Goal: Book appointment/travel/reservation

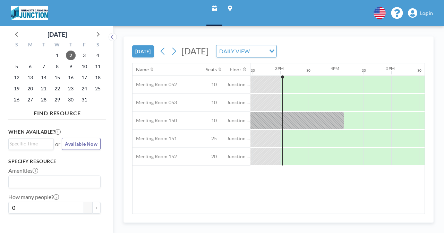
scroll to position [0, 804]
click at [83, 55] on span "3" at bounding box center [84, 56] width 10 height 10
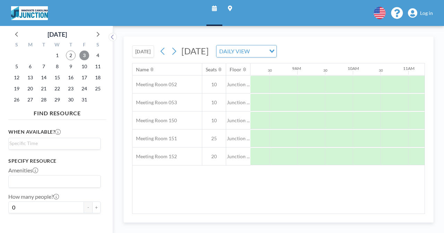
scroll to position [0, 453]
click at [306, 132] on div at bounding box center [311, 138] width 28 height 17
click at [312, 40] on div "[DATE] [DATE] DAILY VIEW Loading..." at bounding box center [278, 50] width 293 height 26
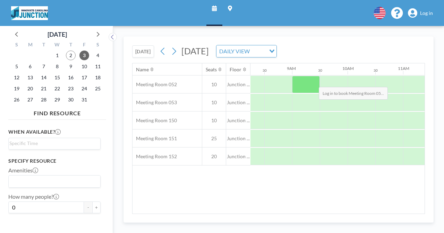
scroll to position [0, 458]
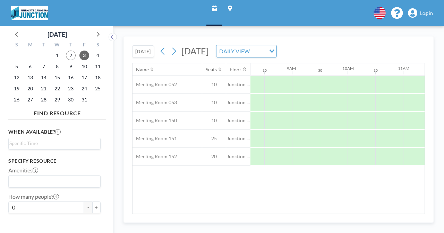
click at [331, 189] on div "Name Seats Floor 12AM 30 1AM 30 2AM 30 3AM 30 4AM 30 5AM 30 6AM 30 7AM 30 8AM 3…" at bounding box center [278, 138] width 292 height 150
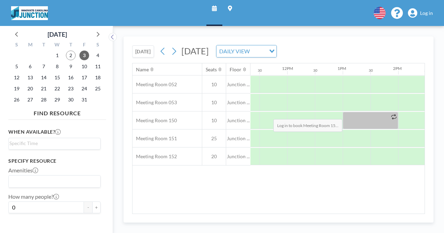
scroll to position [0, 633]
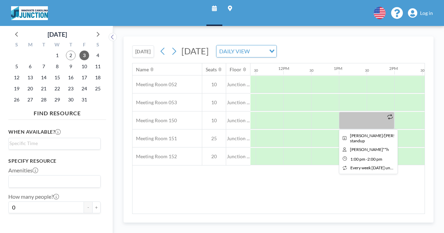
click at [369, 118] on div at bounding box center [366, 120] width 55 height 17
click at [352, 122] on div at bounding box center [366, 120] width 55 height 17
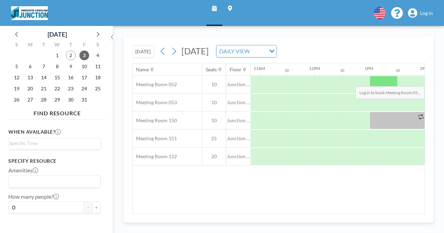
scroll to position [0, 618]
